Goal: Task Accomplishment & Management: Use online tool/utility

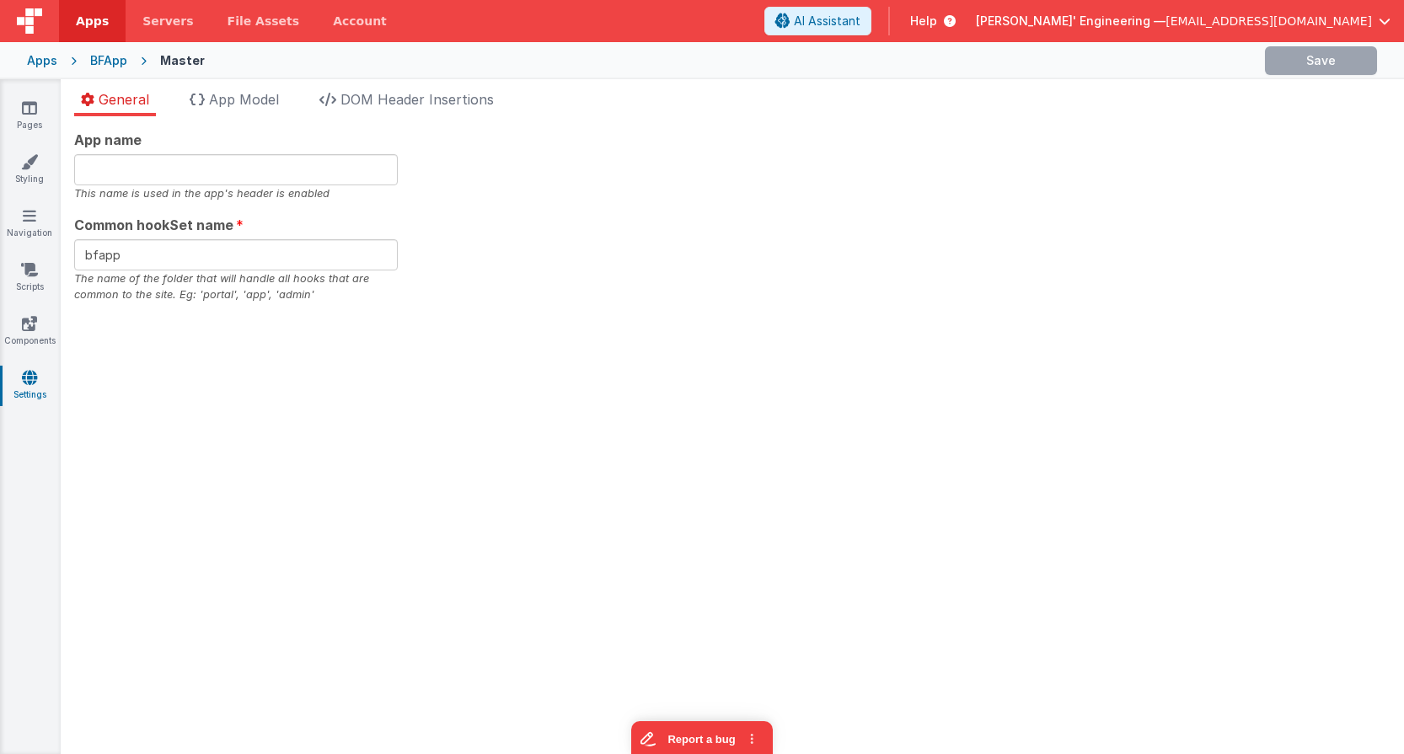
click at [225, 100] on span "App Model" at bounding box center [244, 99] width 70 height 17
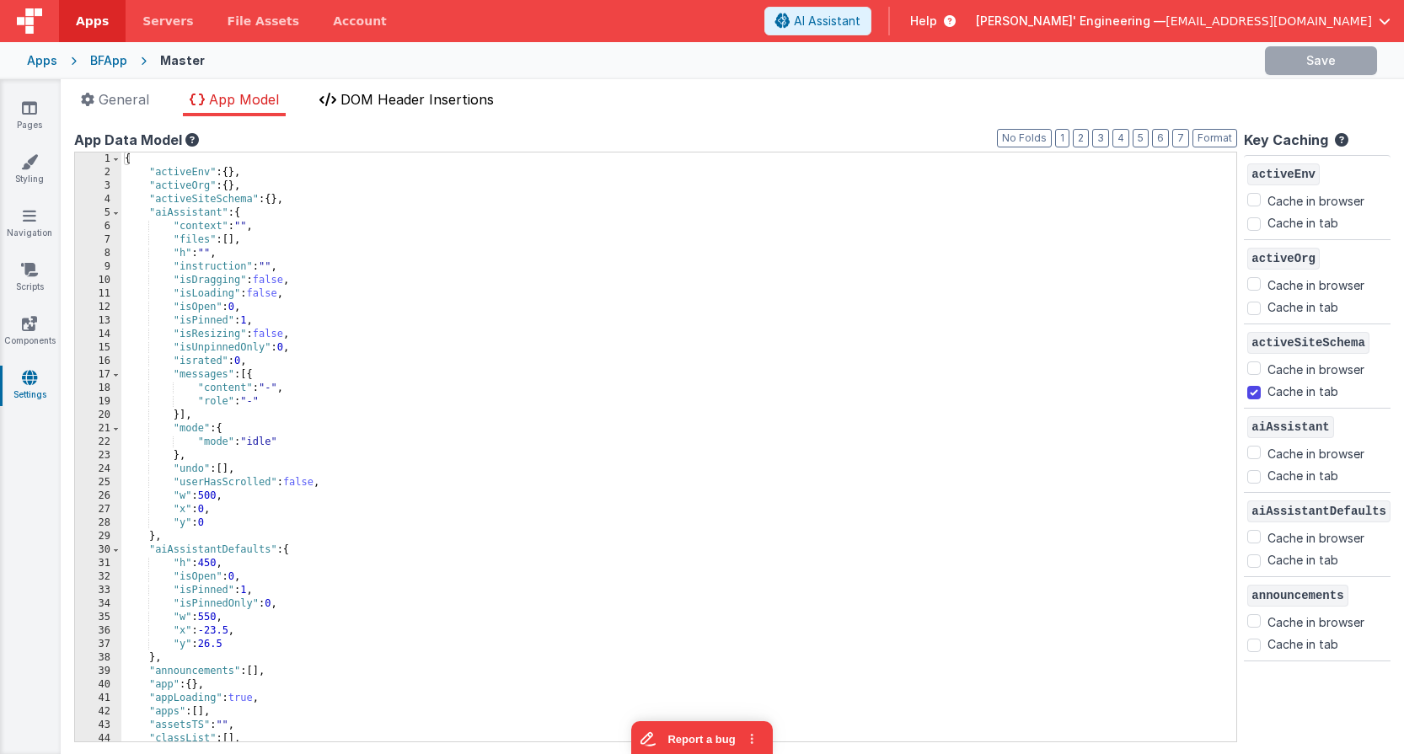
click at [360, 102] on span "DOM Header Insertions" at bounding box center [417, 99] width 153 height 17
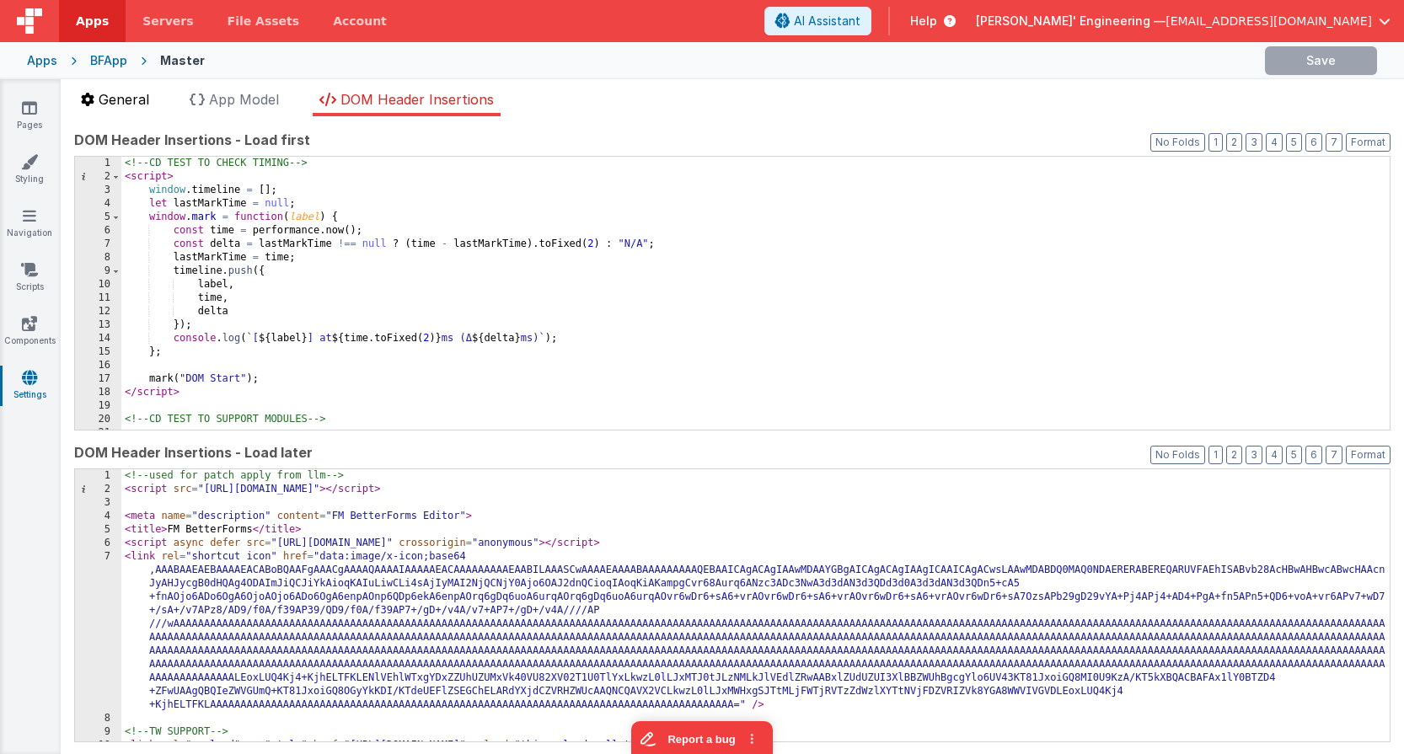
click at [110, 97] on span "General" at bounding box center [124, 99] width 51 height 17
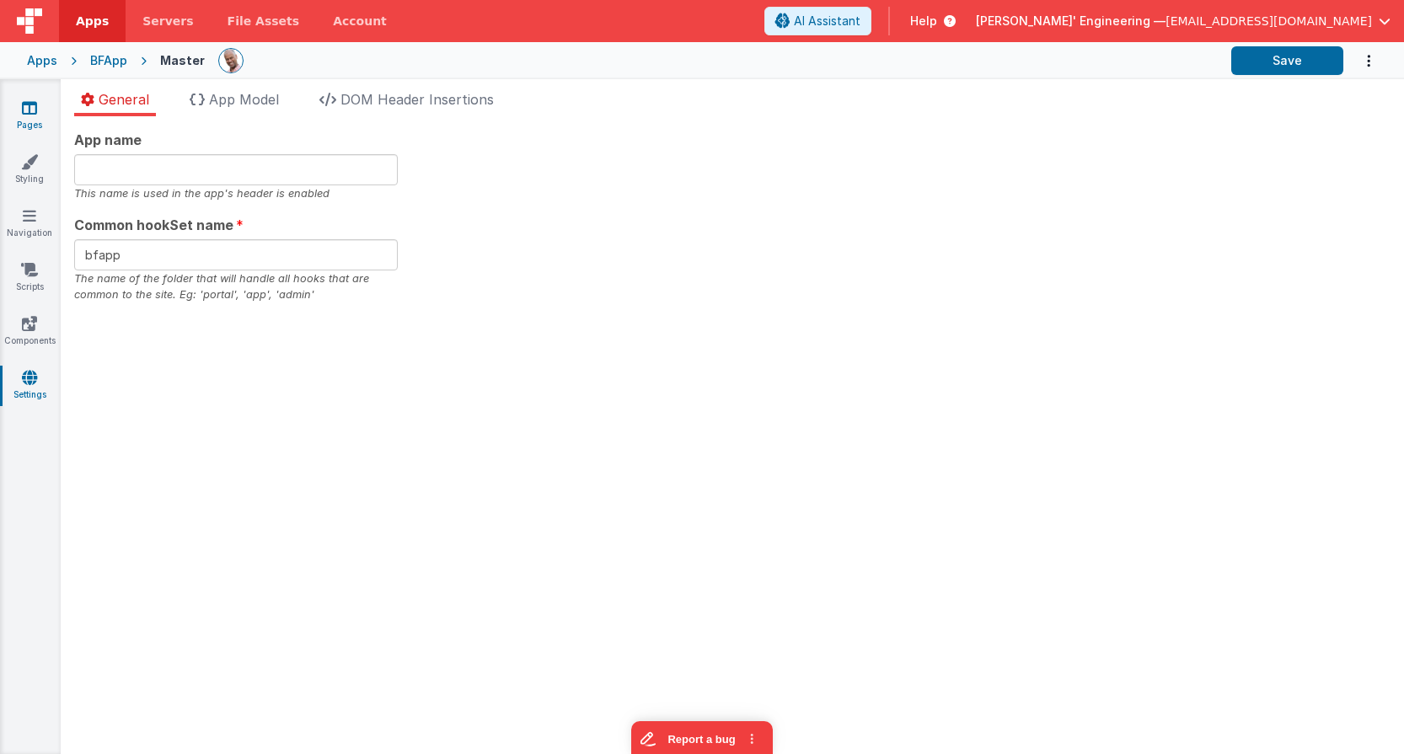
click at [30, 118] on link "Pages" at bounding box center [29, 116] width 61 height 34
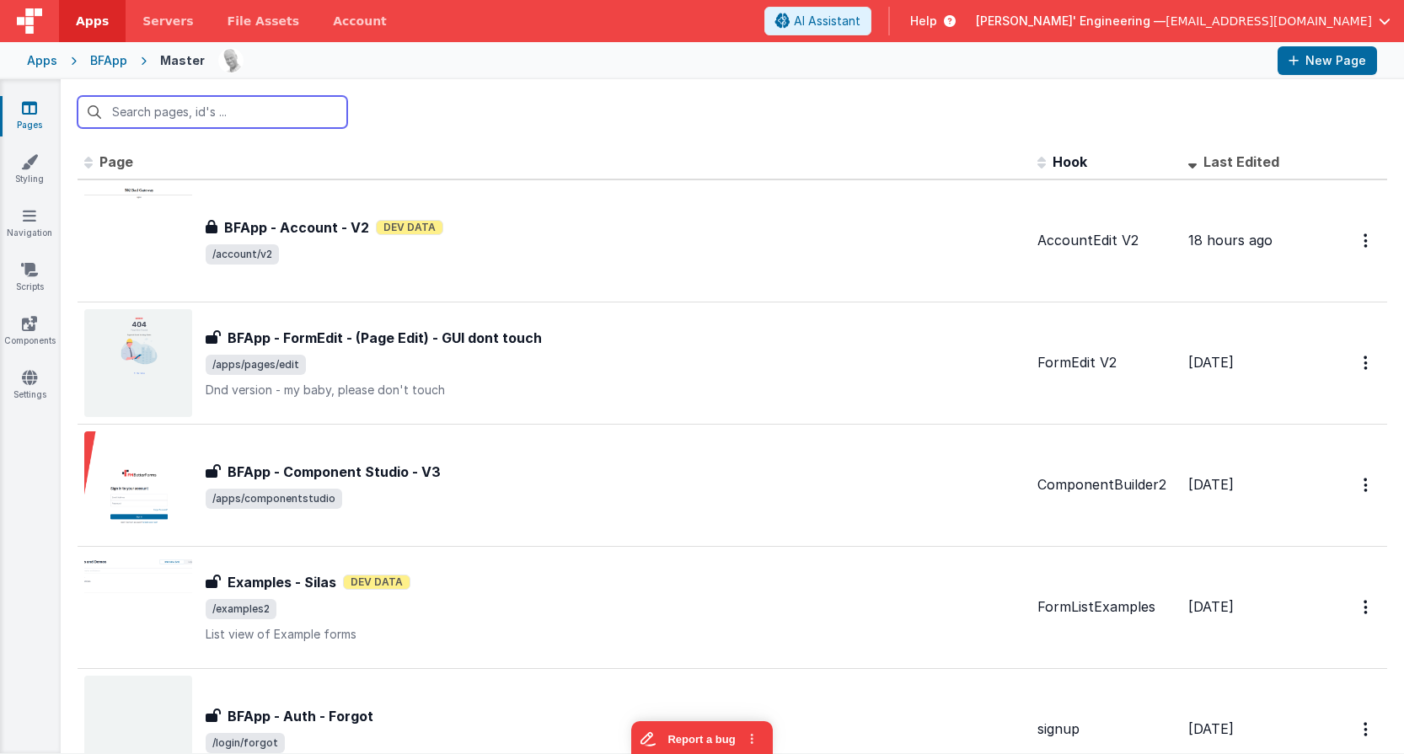
click at [174, 117] on input "text" at bounding box center [213, 112] width 270 height 32
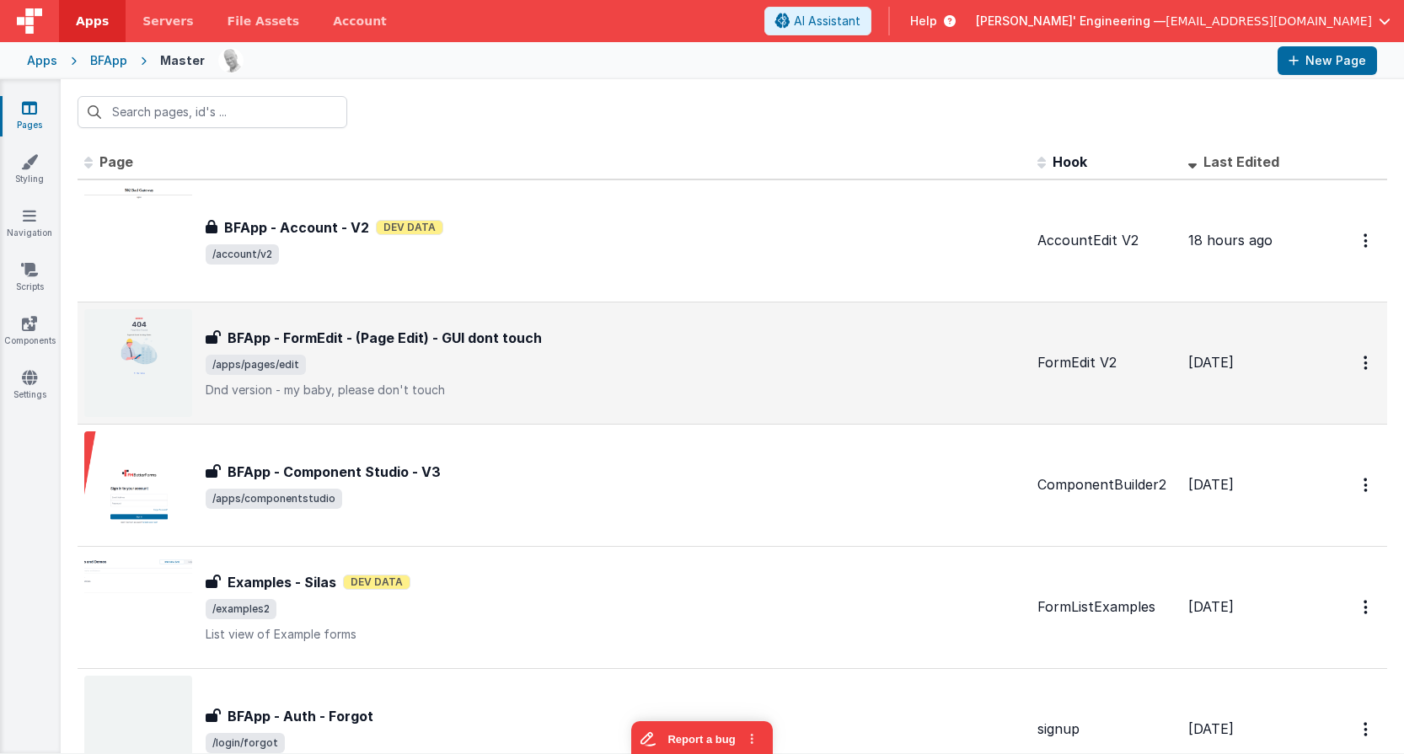
click at [808, 324] on div "BFApp - FormEdit - (Page Edit) - GUI dont touch BFApp - FormEdit - (Page Edit) …" at bounding box center [554, 363] width 940 height 108
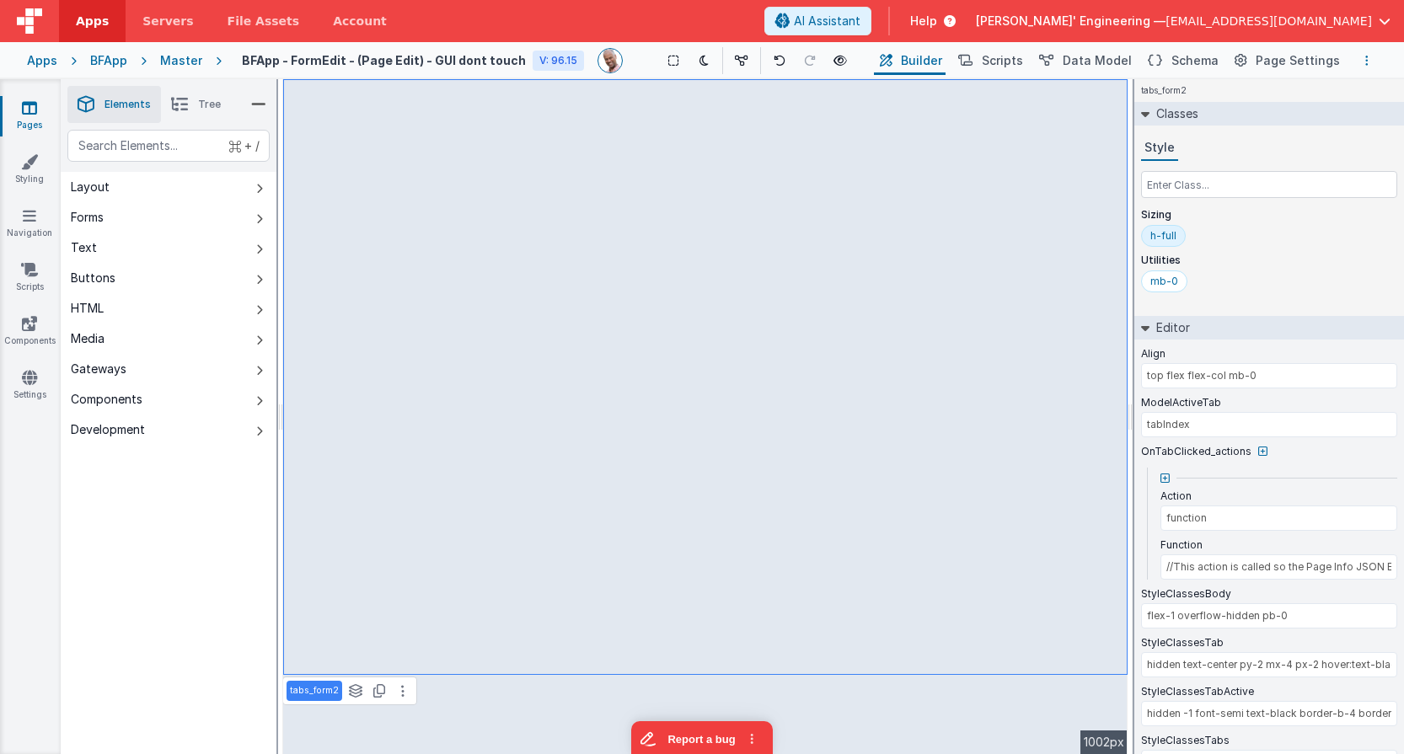
click at [1360, 64] on button "Options" at bounding box center [1367, 61] width 20 height 20
click at [1268, 157] on link "Rollback" at bounding box center [1282, 154] width 187 height 31
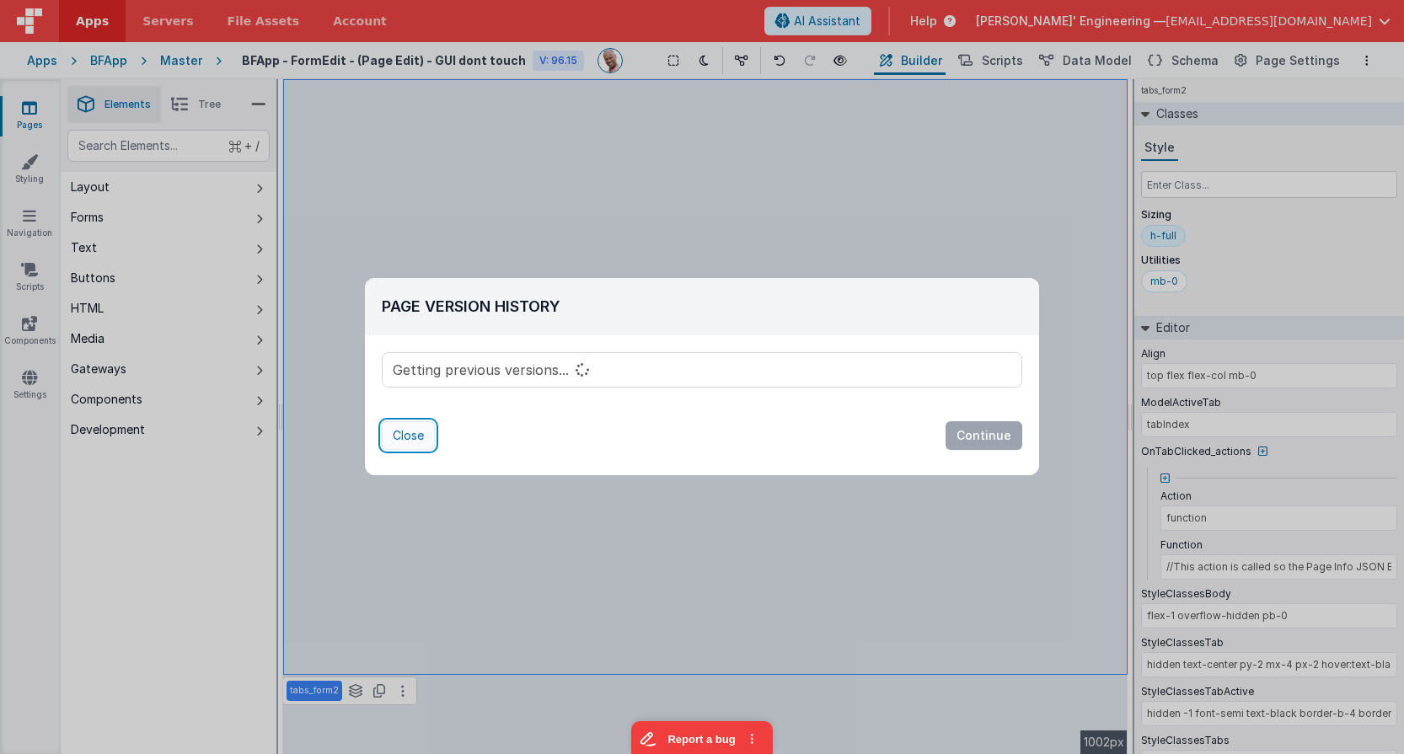
click at [412, 437] on button "Close" at bounding box center [408, 435] width 53 height 29
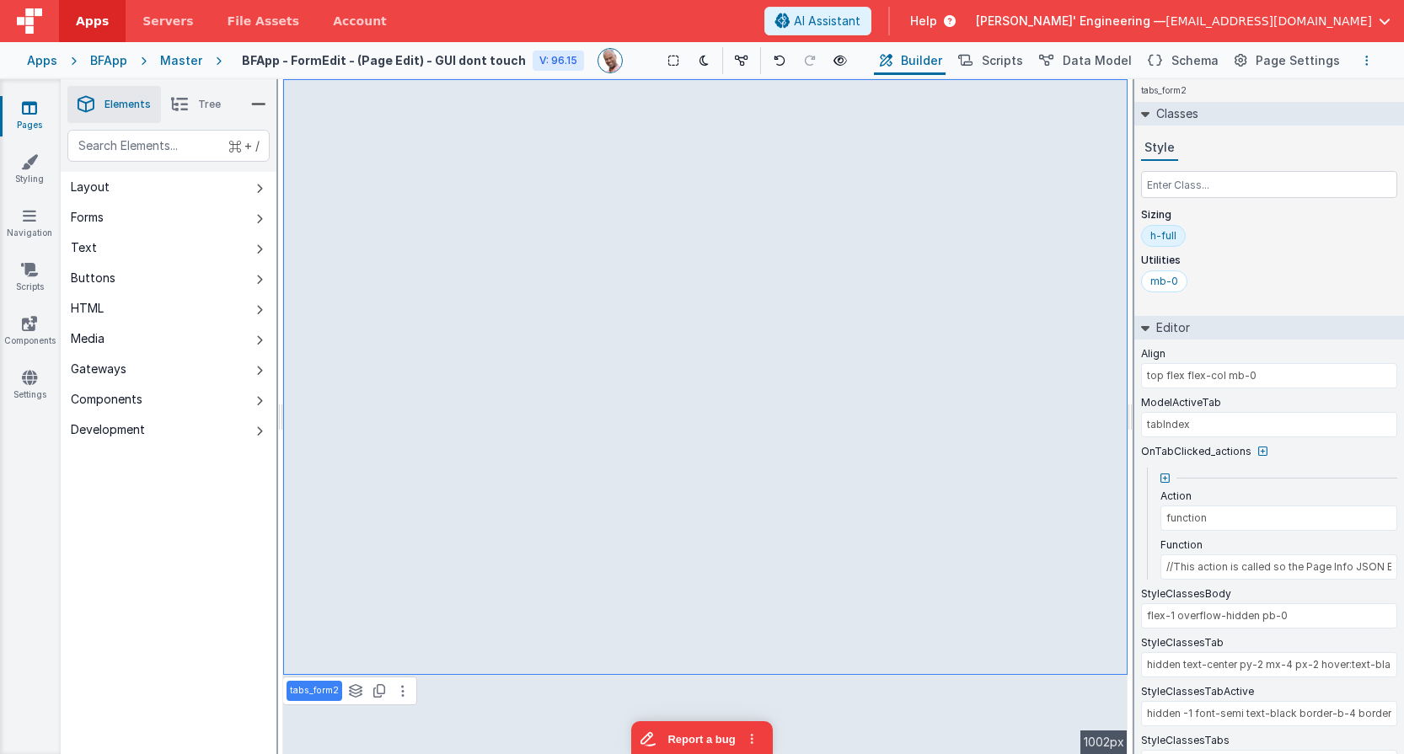
click at [1363, 59] on button "Options" at bounding box center [1367, 61] width 20 height 20
click at [1259, 153] on p "Rollback" at bounding box center [1241, 154] width 47 height 17
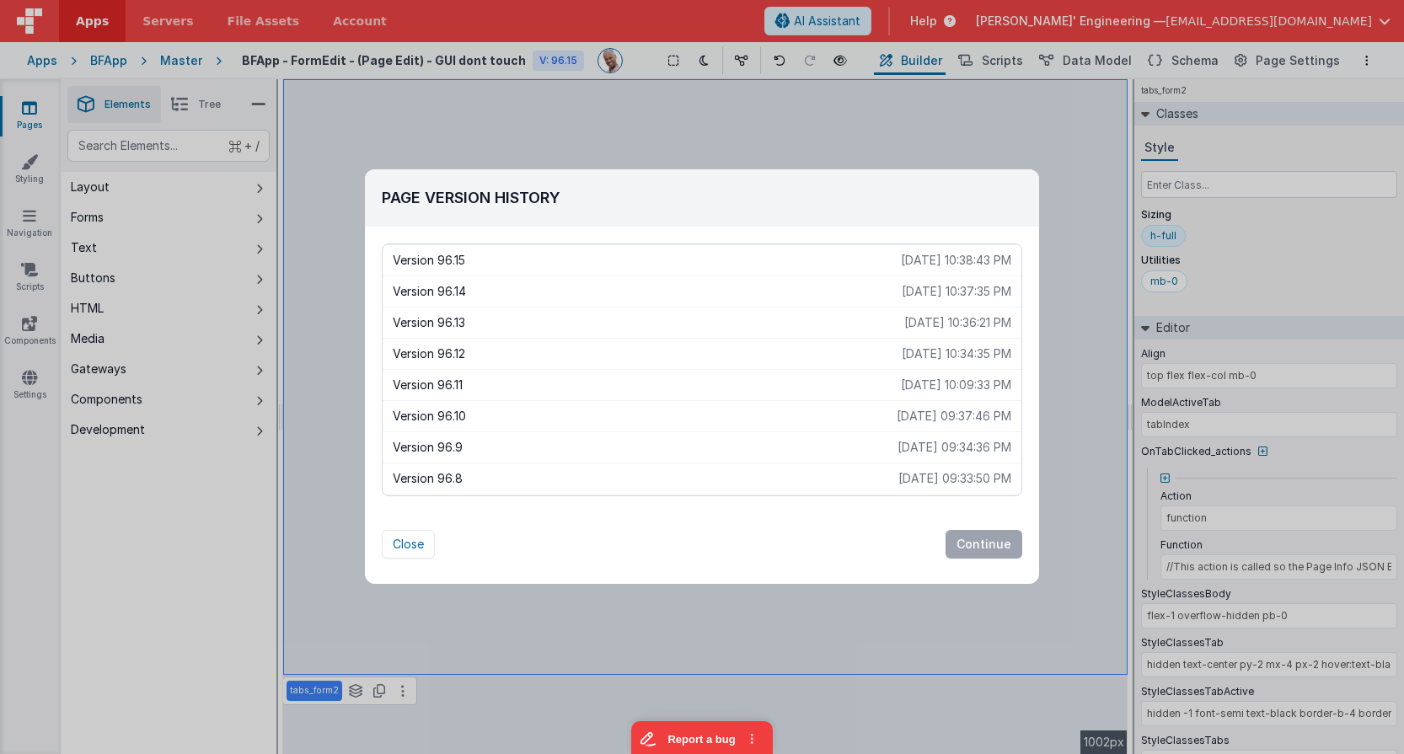
click at [485, 280] on div "Version 96.14 2025-10-01 10:37:35 PM" at bounding box center [702, 291] width 639 height 31
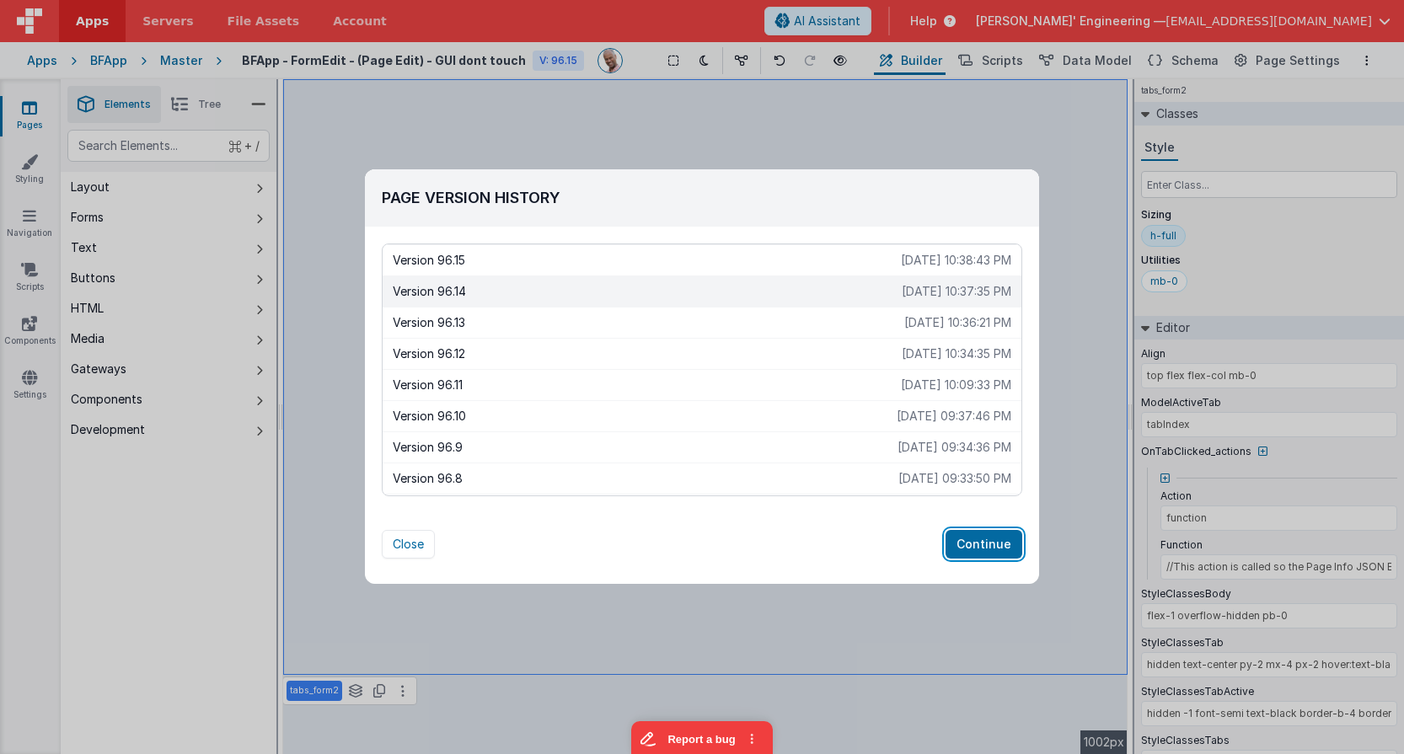
click at [985, 547] on button "Continue" at bounding box center [984, 544] width 77 height 29
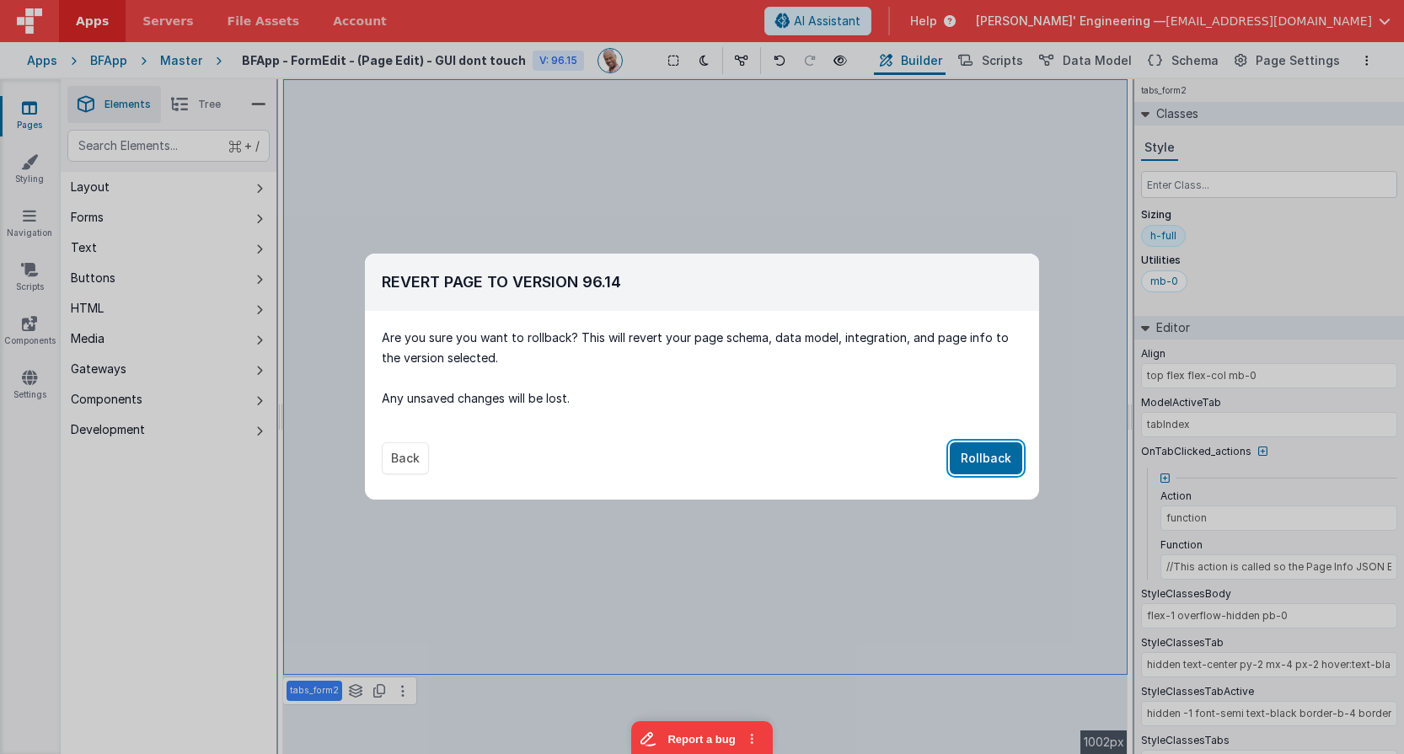
click at [986, 467] on button "Rollback" at bounding box center [986, 459] width 72 height 32
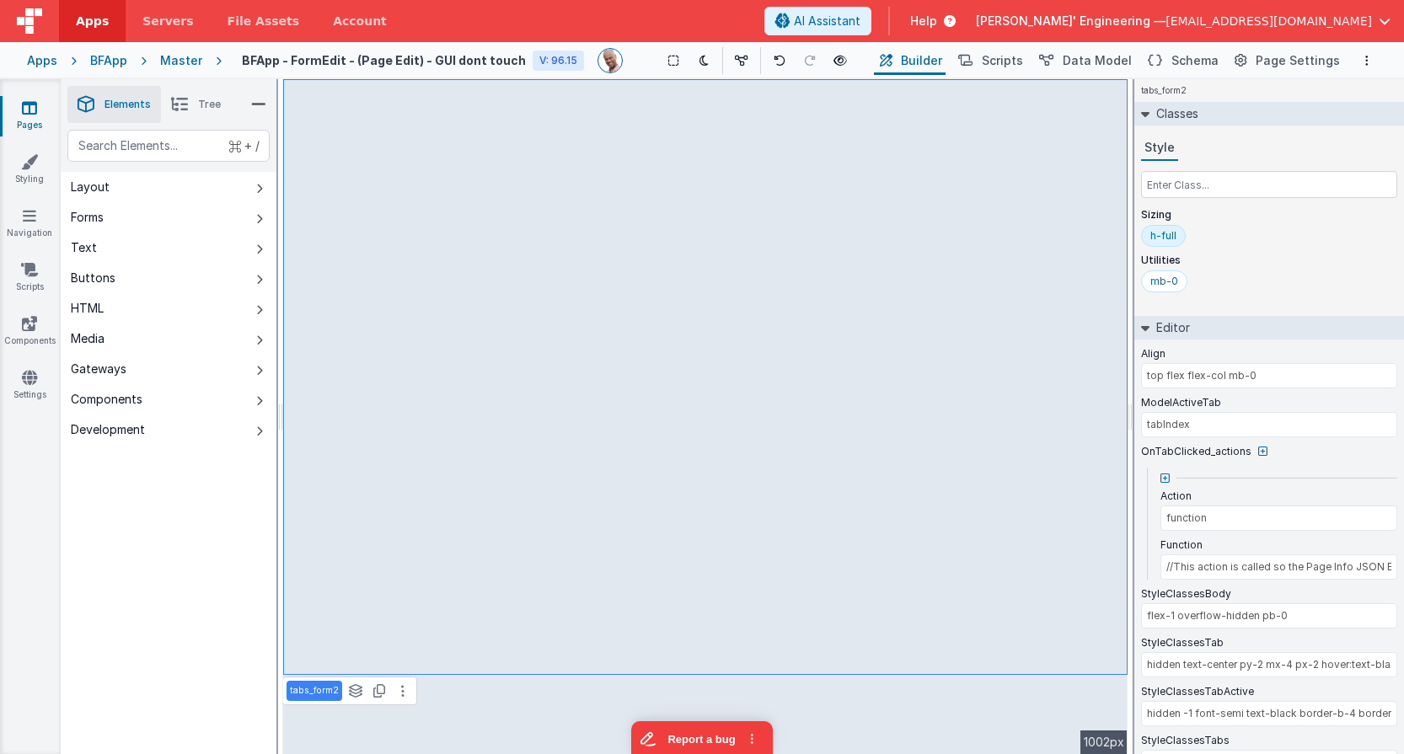
type input "//This action is called so the Page Info JSON Editor automatically updates when…"
